Goal: Information Seeking & Learning: Find specific page/section

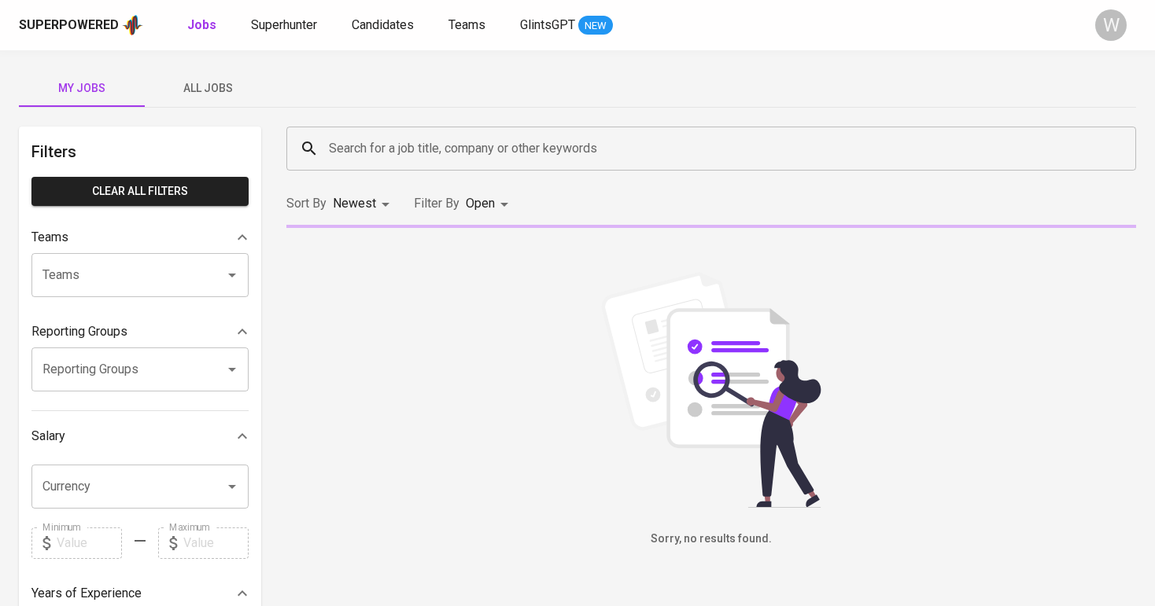
click at [234, 101] on button "All Jobs" at bounding box center [208, 88] width 126 height 38
click at [384, 136] on input "Search for a job title, company or other keywords" at bounding box center [715, 149] width 780 height 30
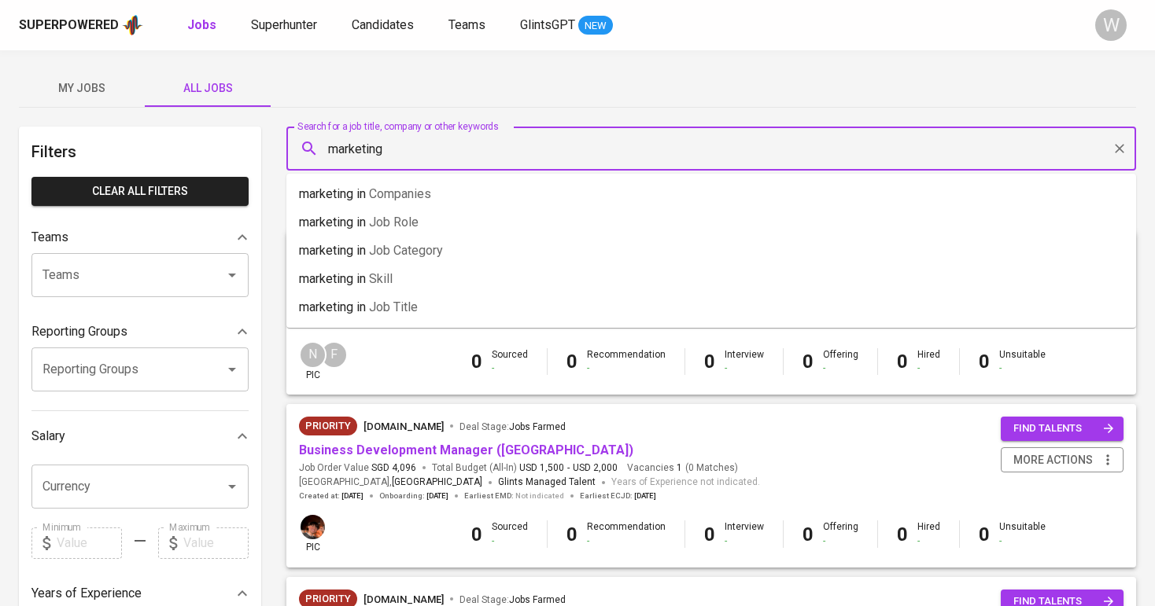
type input "marketing"
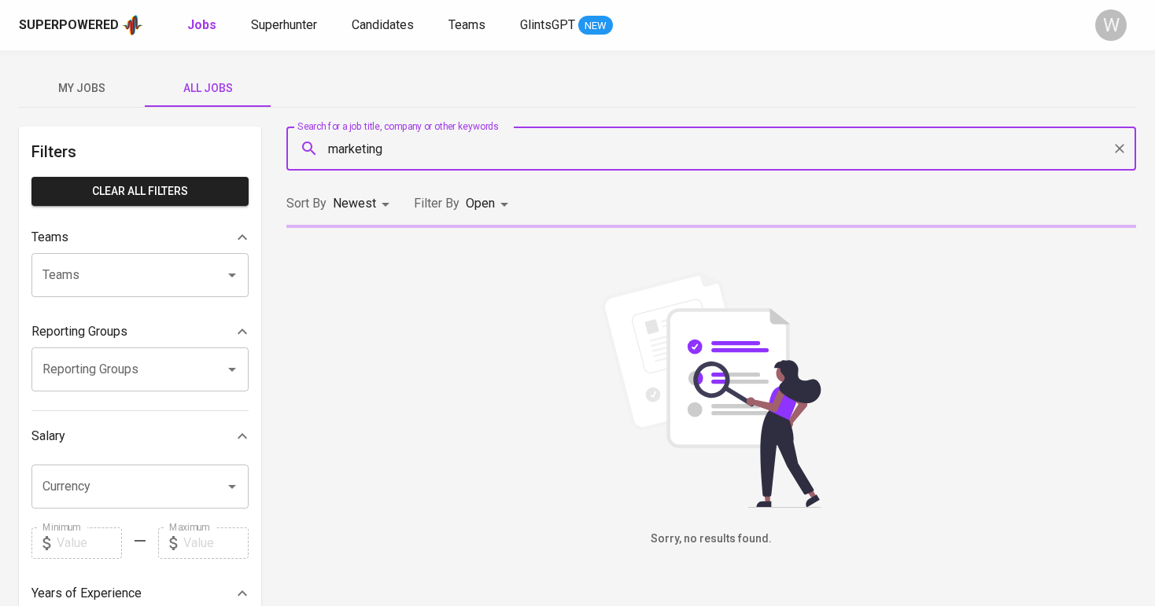
click at [477, 205] on body "Superpowered Jobs Superhunter Candidates Teams GlintsGPT NEW W My Jobs All Jobs…" at bounding box center [577, 537] width 1155 height 1074
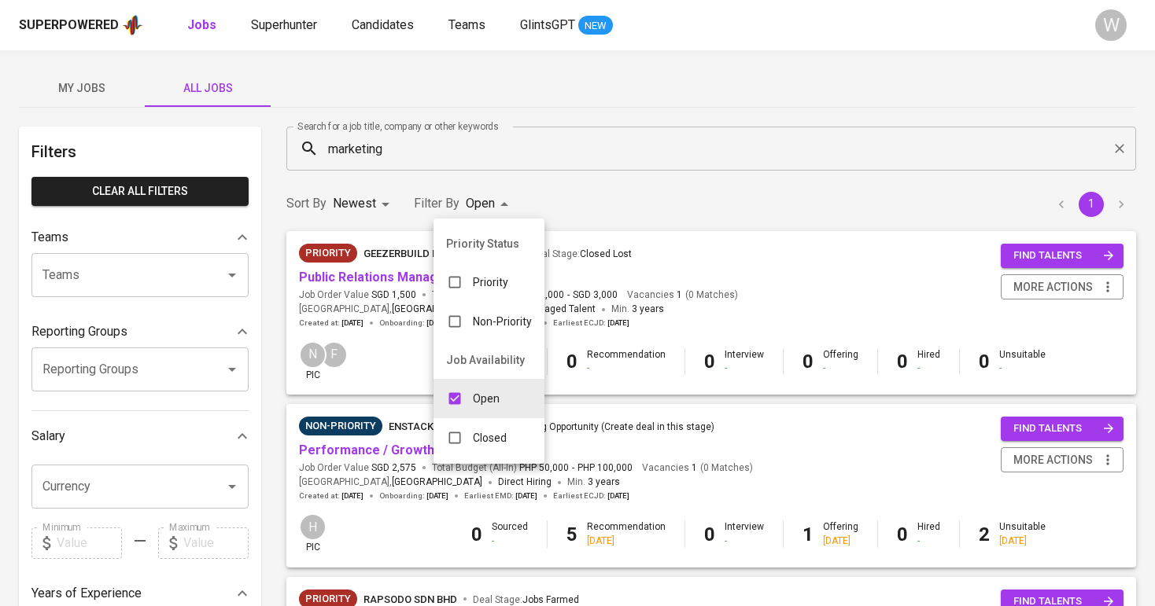
click at [491, 433] on p "Closed" at bounding box center [490, 438] width 34 height 16
type input "OPEN,CLOSE"
checkbox input "true"
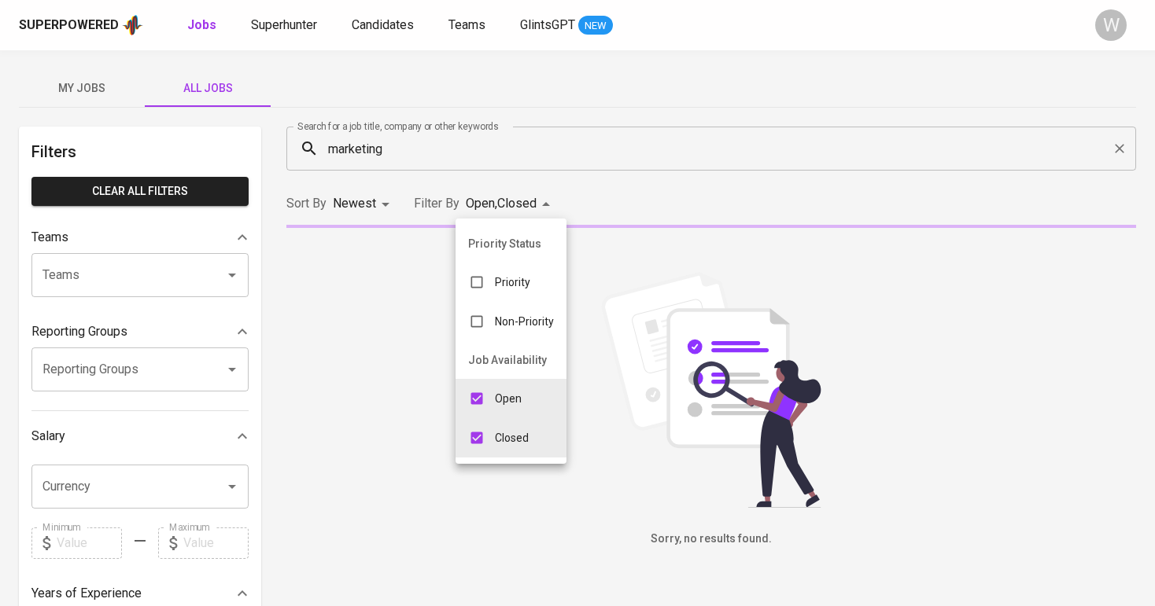
click at [488, 390] on input "checkbox" at bounding box center [477, 399] width 30 height 30
checkbox input "false"
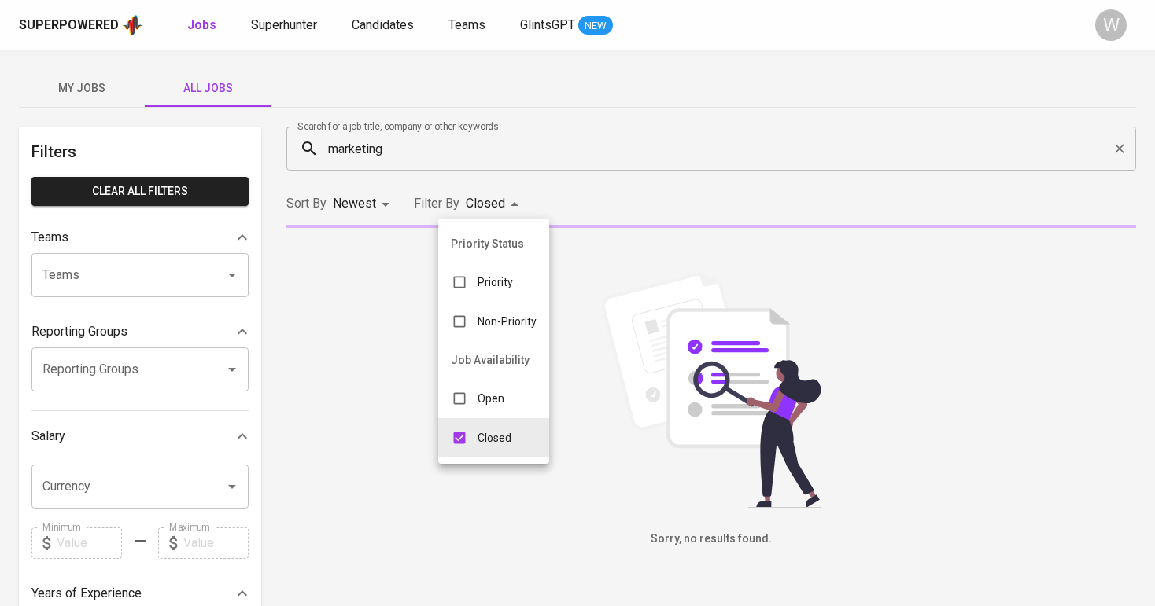
type input "CLOSE"
click at [648, 220] on div at bounding box center [577, 303] width 1155 height 606
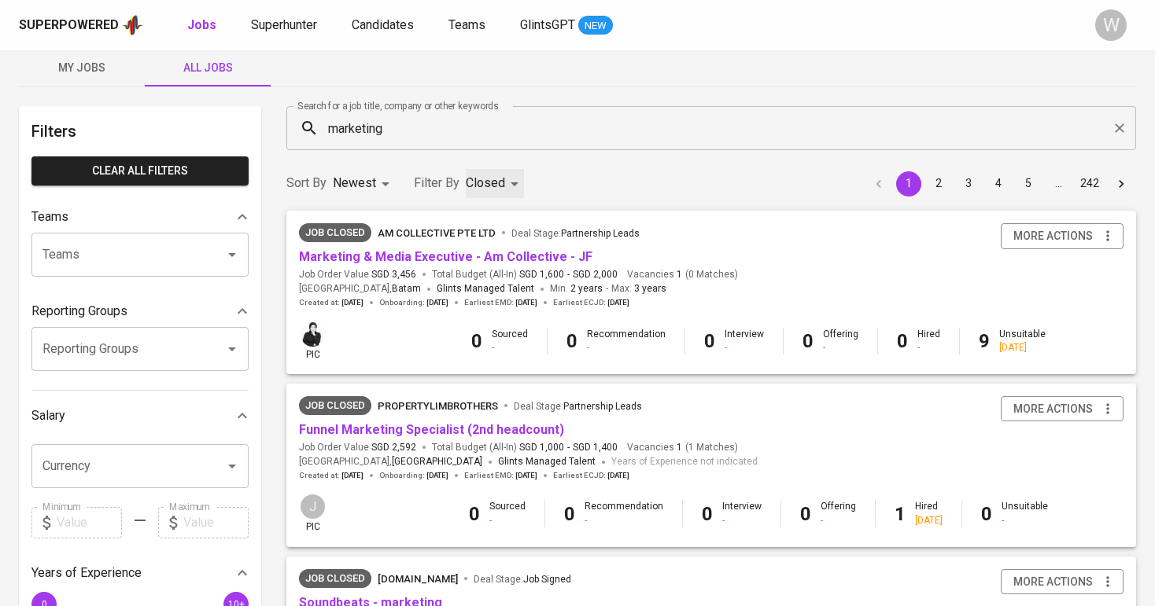
scroll to position [26, 0]
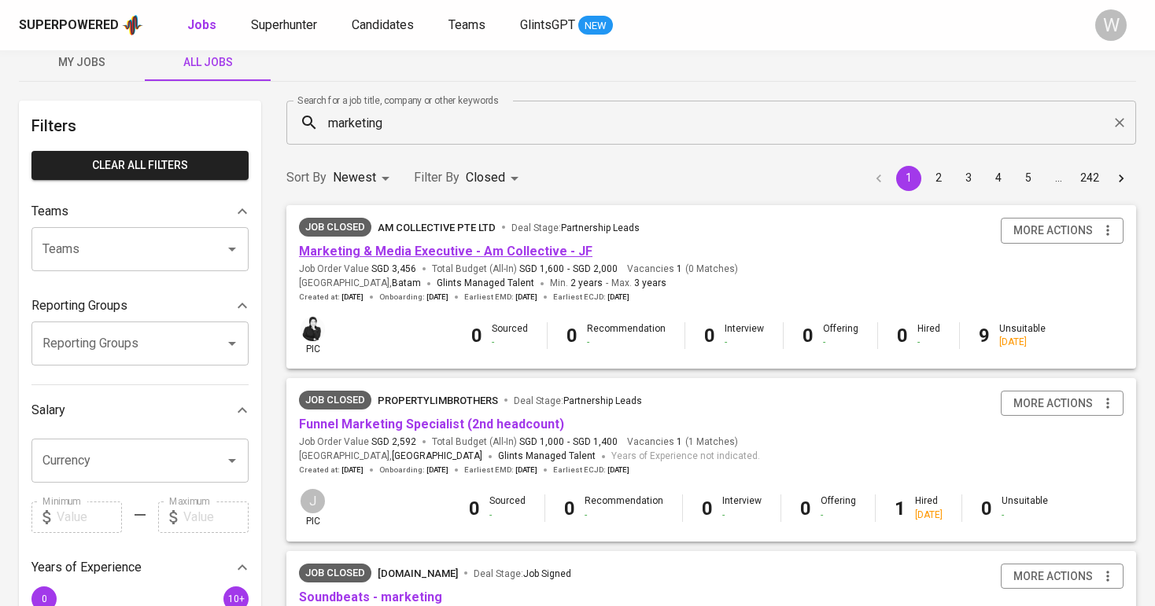
click at [518, 247] on link "Marketing & Media Executive - Am Collective - JF" at bounding box center [445, 251] width 293 height 15
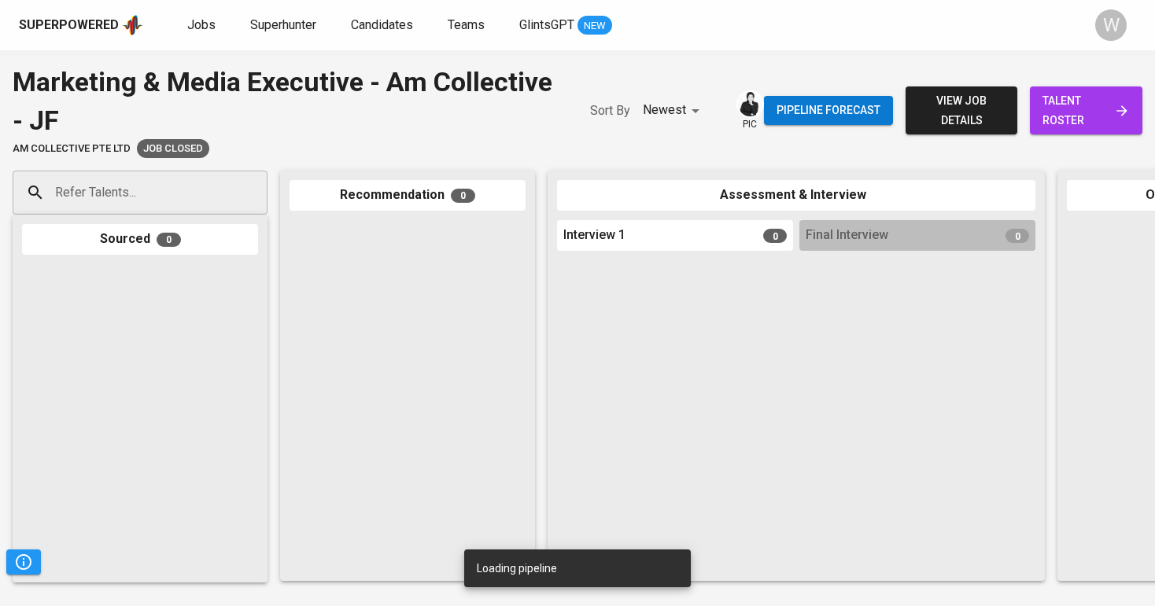
click at [1104, 123] on span "talent roster" at bounding box center [1085, 110] width 87 height 39
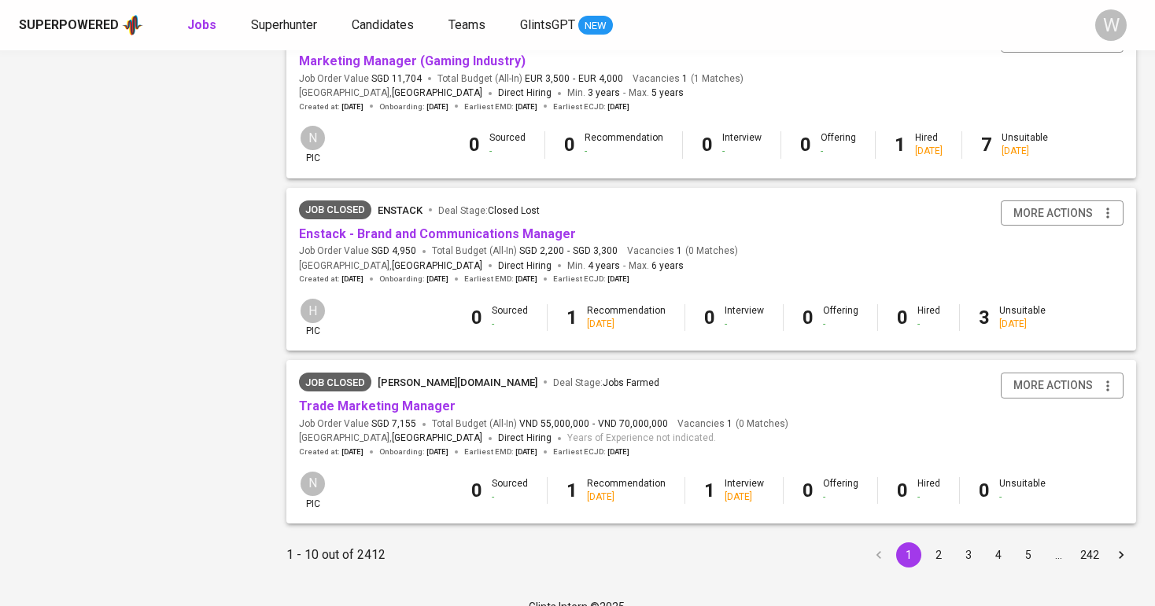
scroll to position [1426, 0]
click at [932, 544] on button "2" at bounding box center [938, 556] width 25 height 25
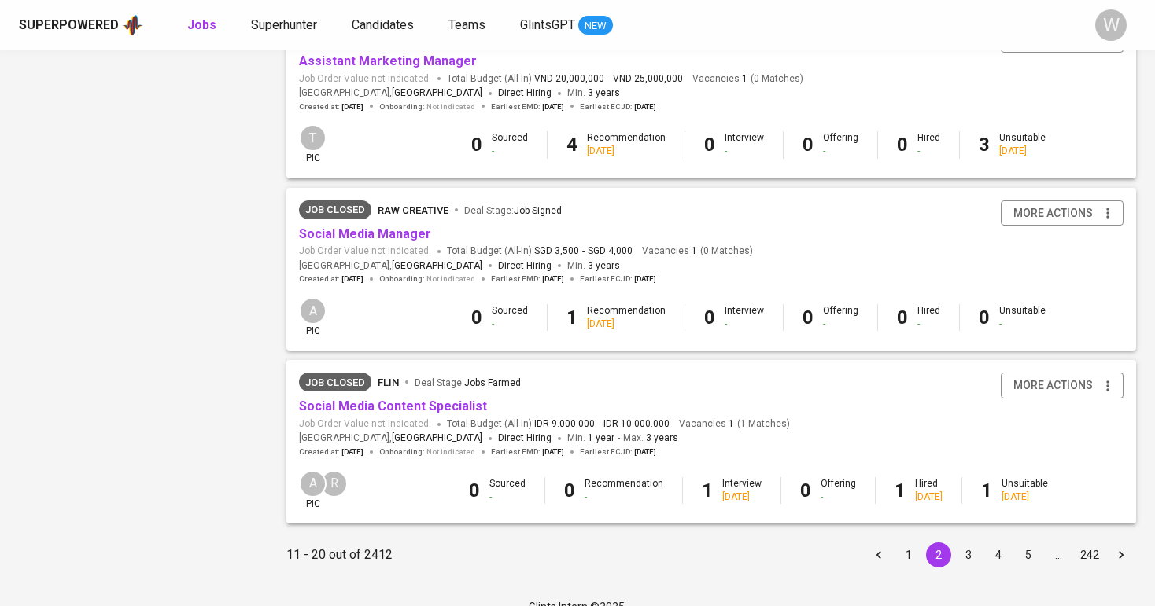
scroll to position [1426, 0]
click at [964, 544] on button "3" at bounding box center [968, 556] width 25 height 25
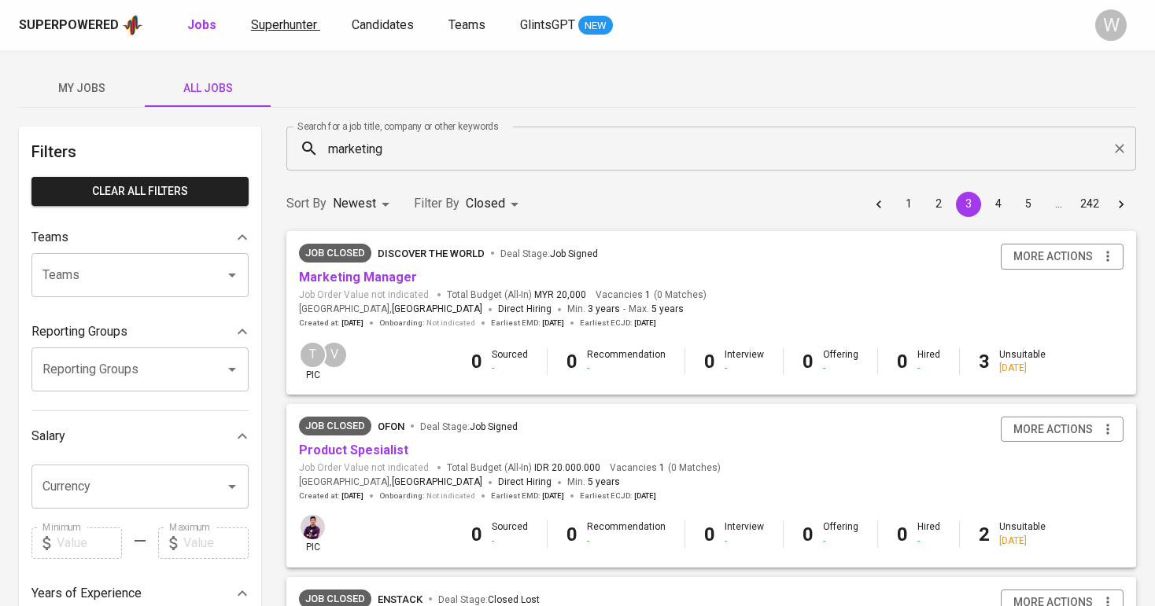
click at [292, 20] on span "Superhunter" at bounding box center [284, 24] width 66 height 15
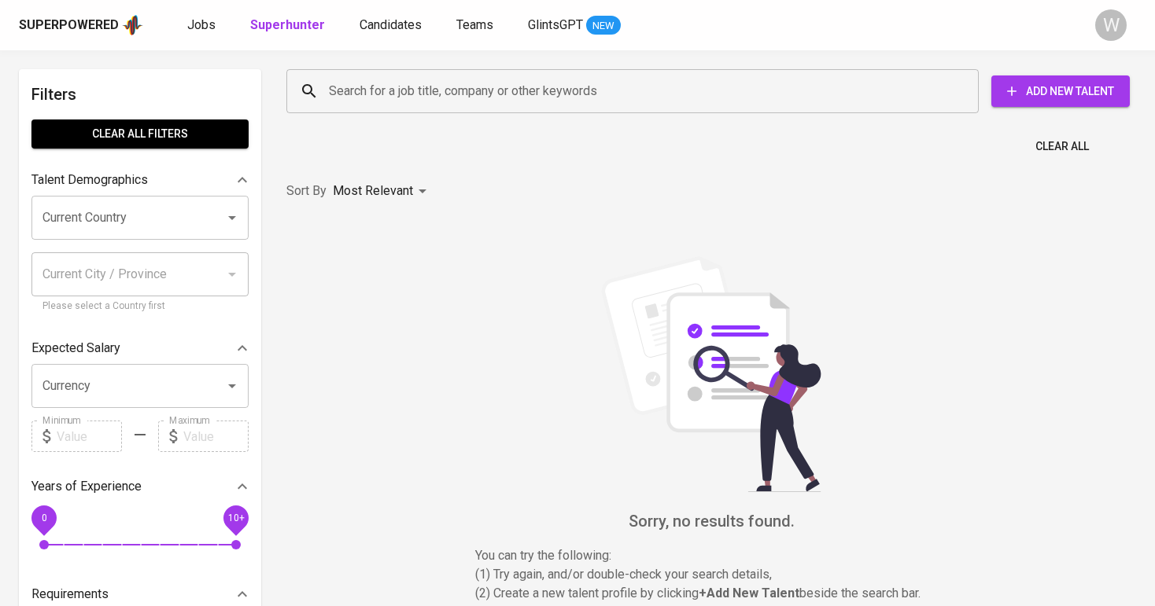
click at [369, 70] on div "Search for a job title, company or other keywords" at bounding box center [632, 91] width 692 height 44
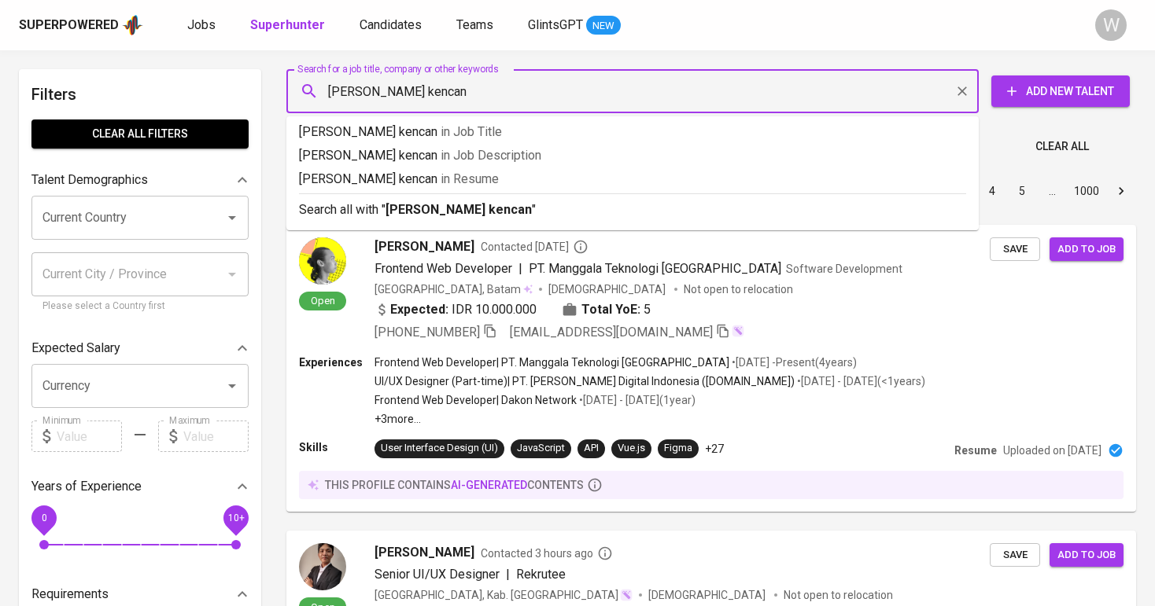
type input "[PERSON_NAME] kencana"
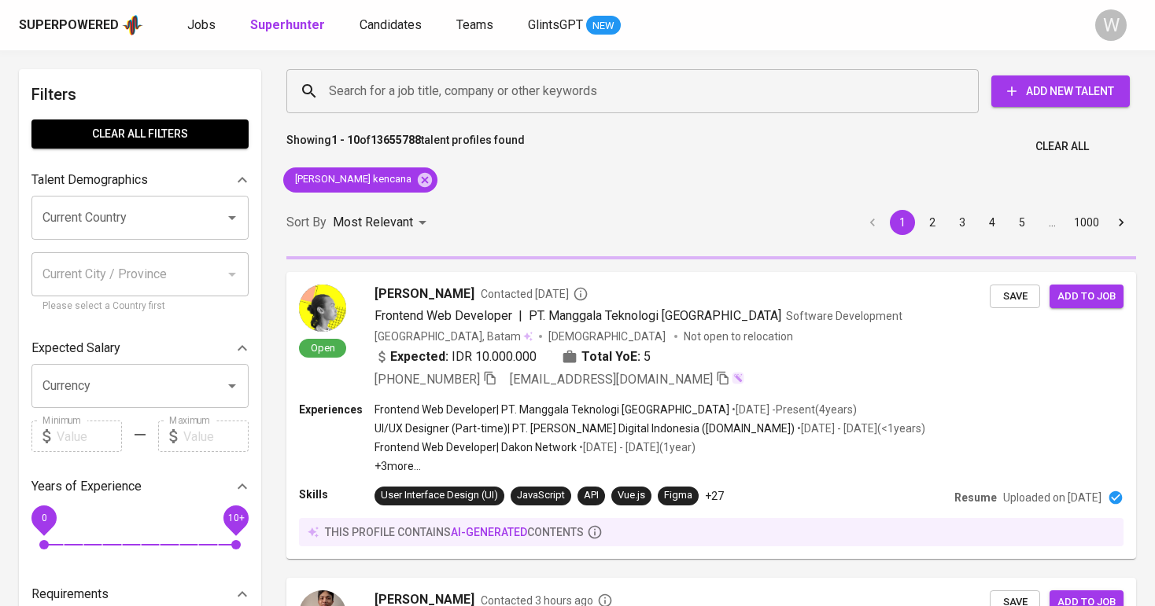
click at [433, 204] on div "Sort By Most Relevant MOST_RELEVANT 1 2 3 4 5 … 1000" at bounding box center [711, 223] width 868 height 48
click at [437, 211] on div "Sort By Most Relevant MOST_RELEVANT 1 2 3 4 5 … 1000" at bounding box center [711, 223] width 868 height 48
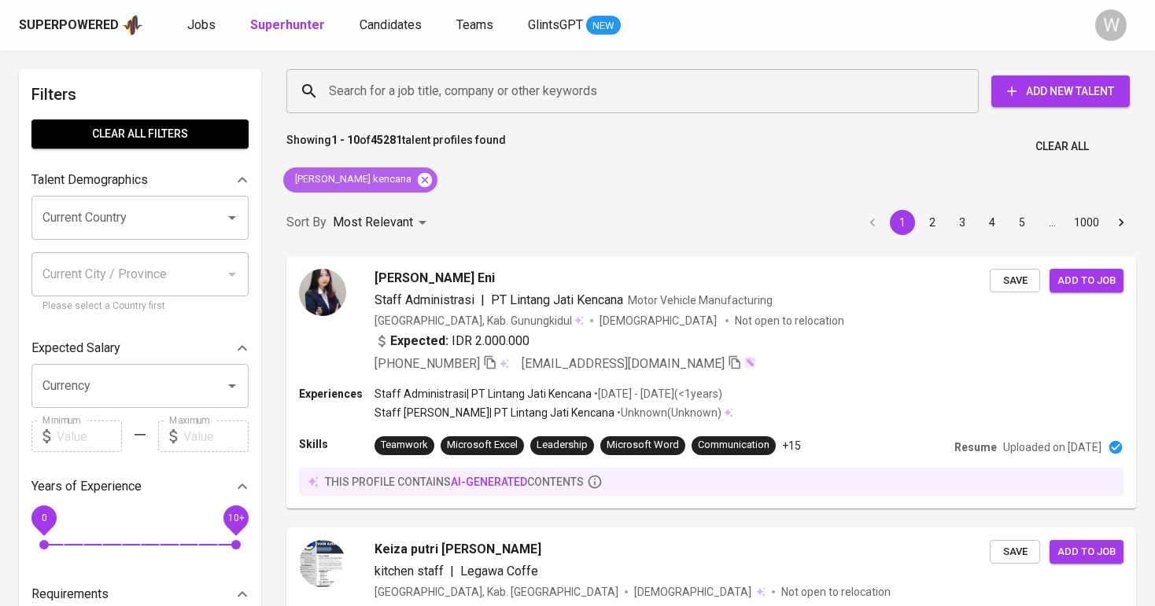
click at [418, 182] on icon at bounding box center [425, 179] width 14 height 14
